Goal: Transaction & Acquisition: Download file/media

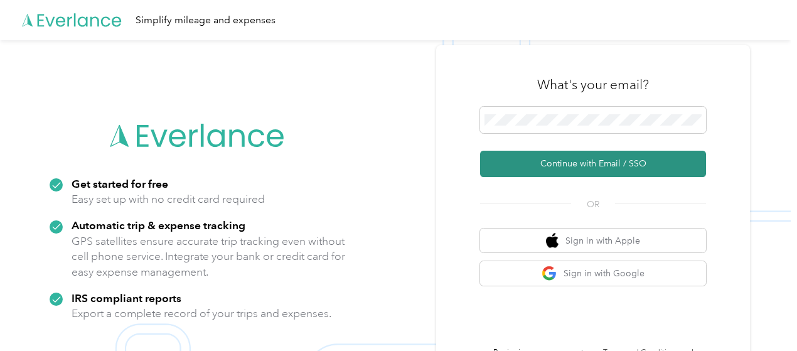
click at [531, 166] on button "Continue with Email / SSO" at bounding box center [593, 164] width 226 height 26
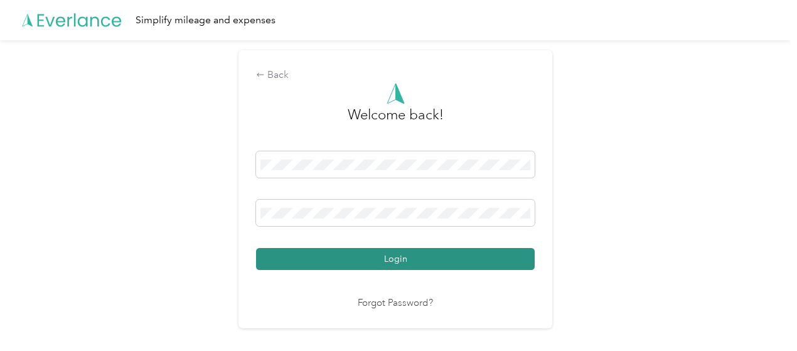
click at [384, 256] on button "Login" at bounding box center [395, 259] width 278 height 22
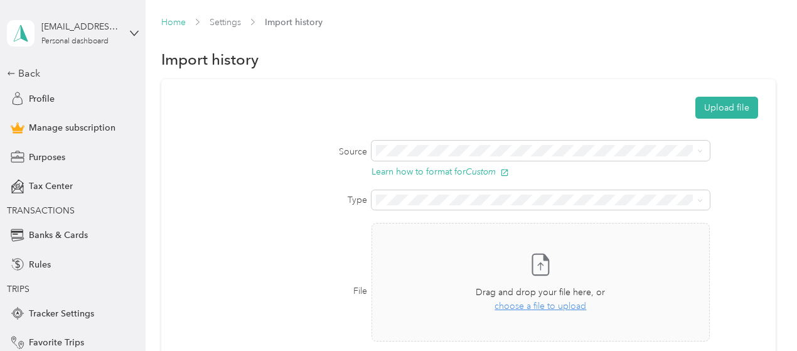
click at [166, 24] on link "Home" at bounding box center [173, 22] width 24 height 11
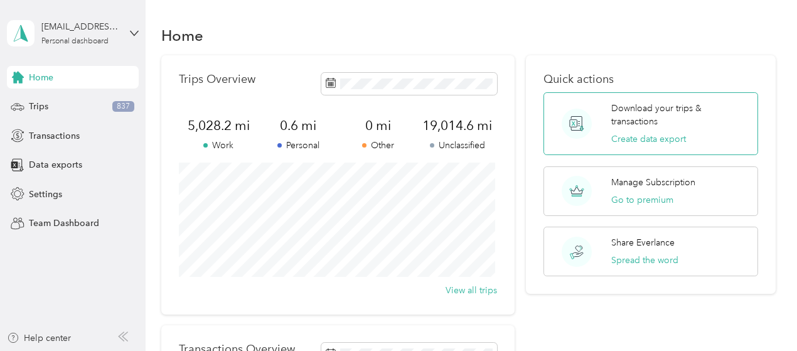
click at [653, 114] on p "Download your trips & transactions" at bounding box center [679, 115] width 137 height 26
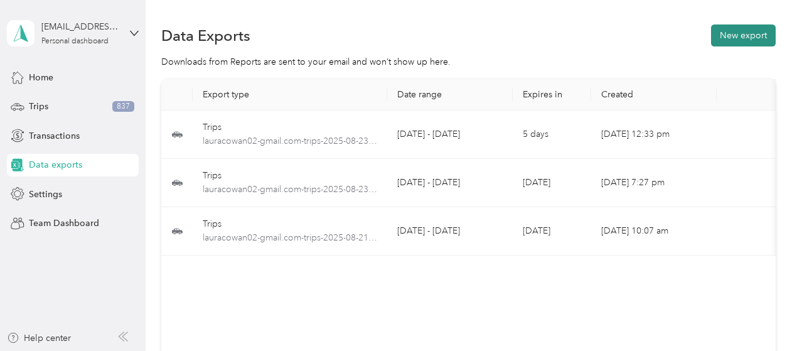
click at [736, 31] on button "New export" at bounding box center [743, 35] width 65 height 22
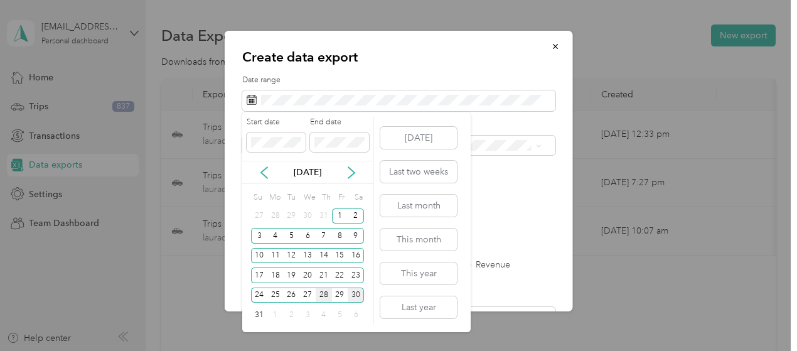
click at [326, 295] on div "28" at bounding box center [323, 295] width 16 height 16
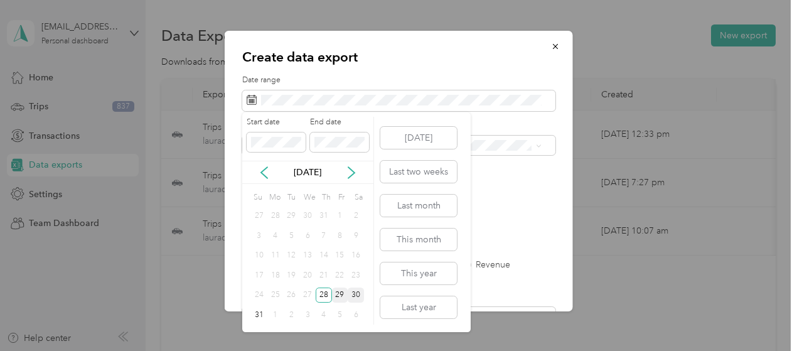
click at [339, 299] on div "29" at bounding box center [340, 295] width 16 height 16
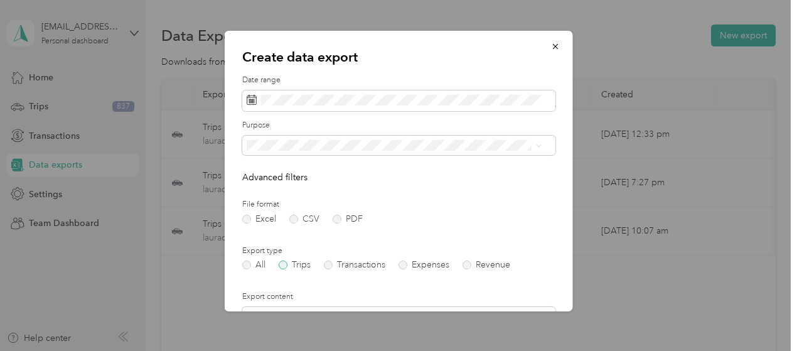
click at [285, 265] on label "Trips" at bounding box center [294, 264] width 32 height 9
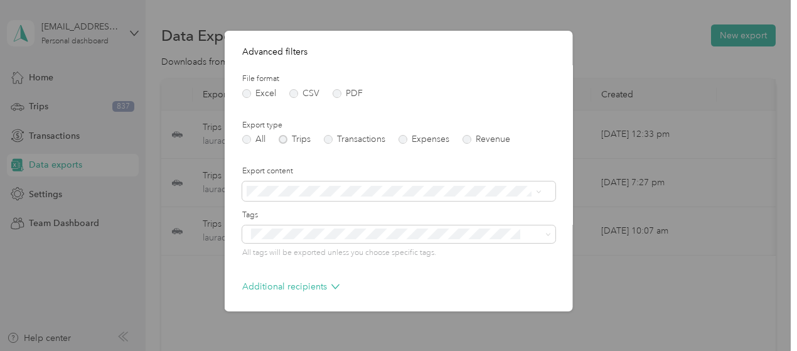
scroll to position [175, 0]
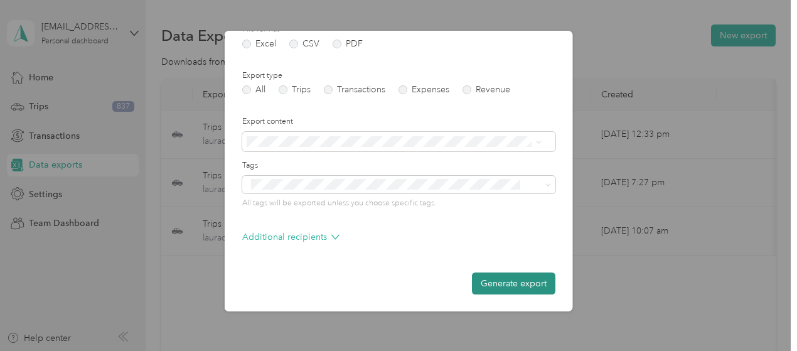
click at [487, 280] on button "Generate export" at bounding box center [513, 283] width 83 height 22
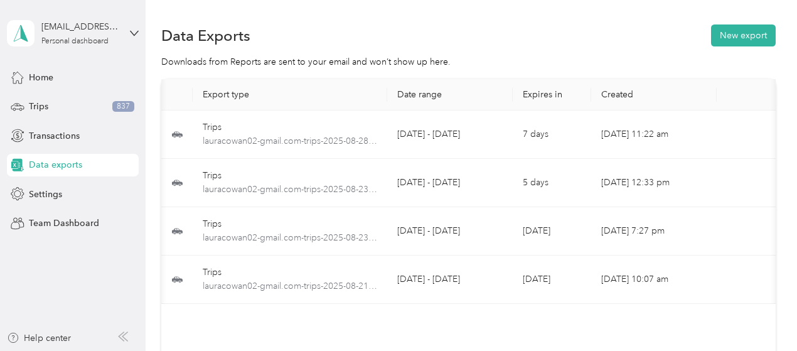
scroll to position [0, 70]
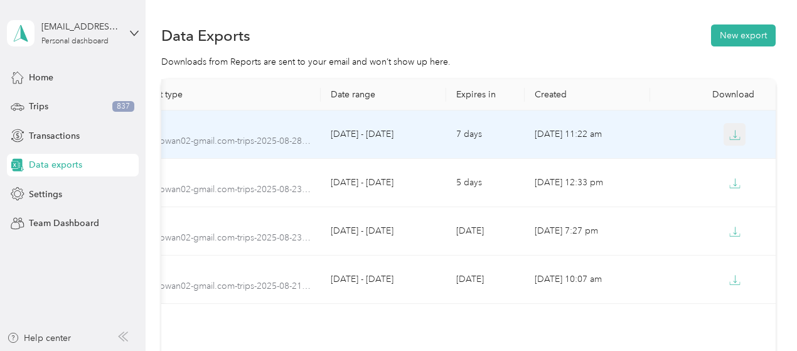
click at [738, 130] on button "button" at bounding box center [734, 134] width 23 height 23
